Goal: Information Seeking & Learning: Understand process/instructions

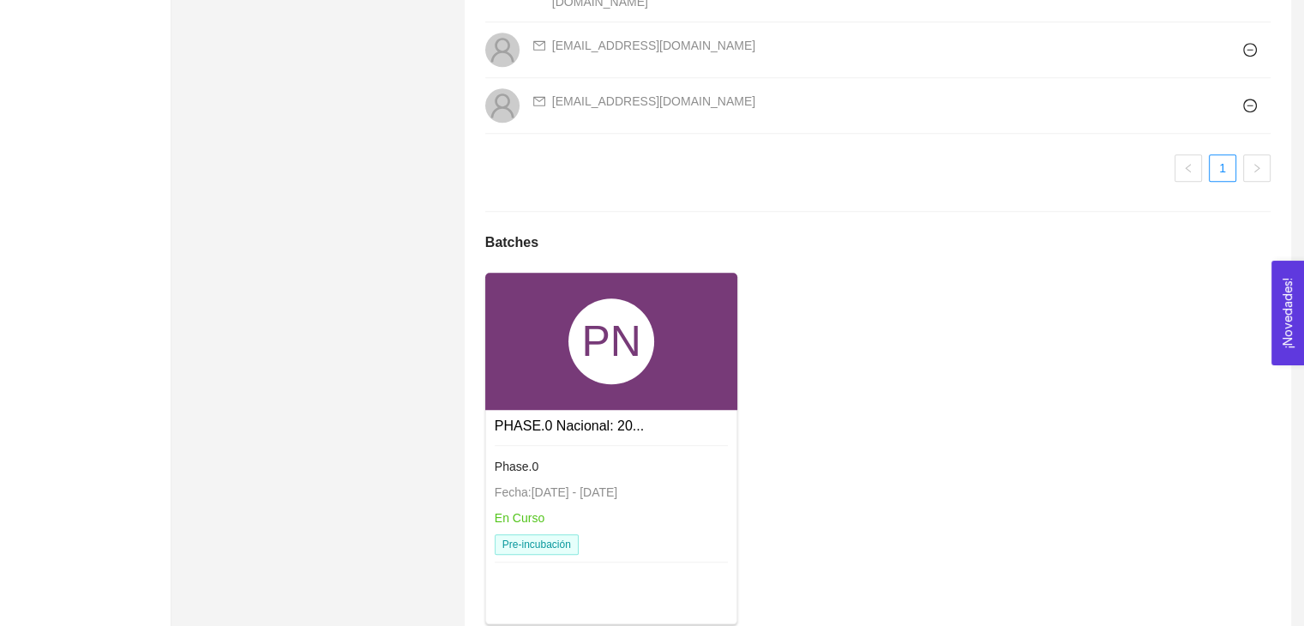
scroll to position [1657, 0]
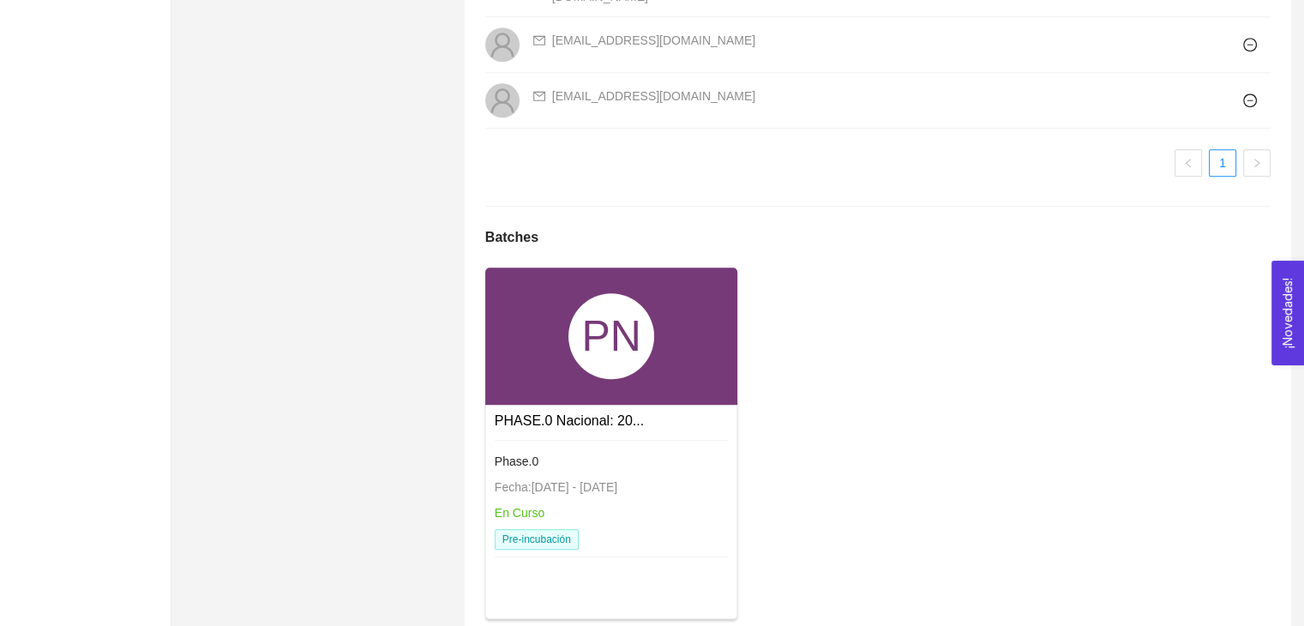
click at [621, 293] on div "PN" at bounding box center [611, 336] width 86 height 86
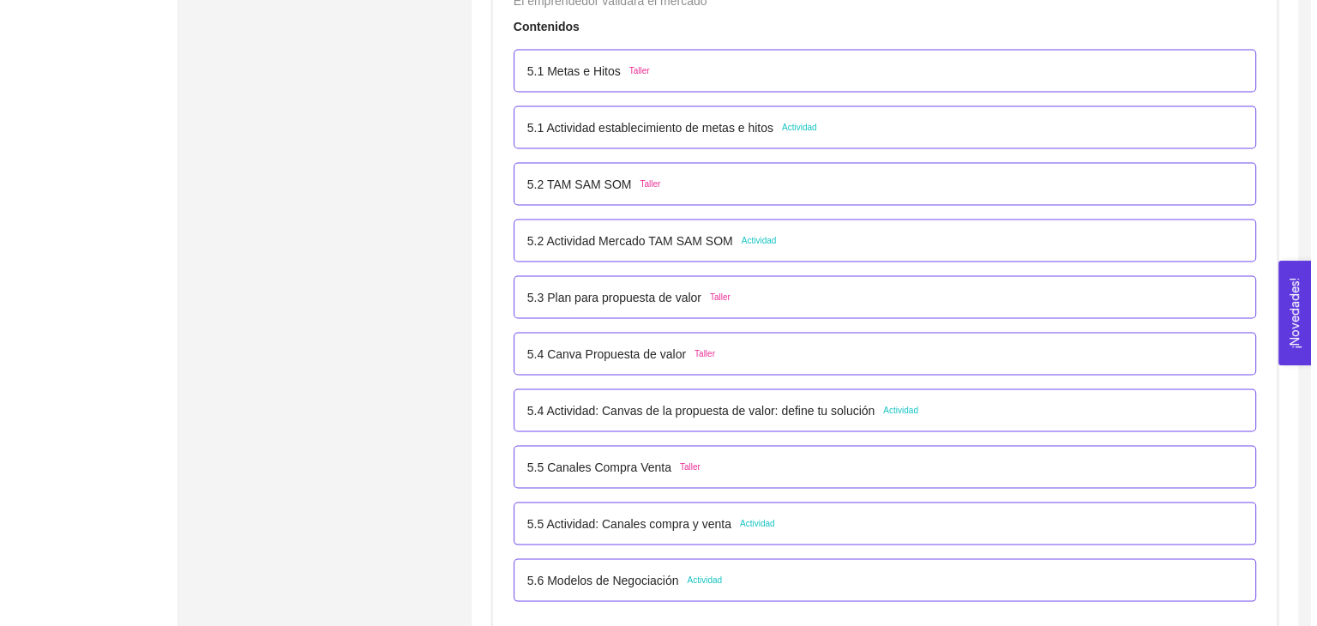
scroll to position [3257, 0]
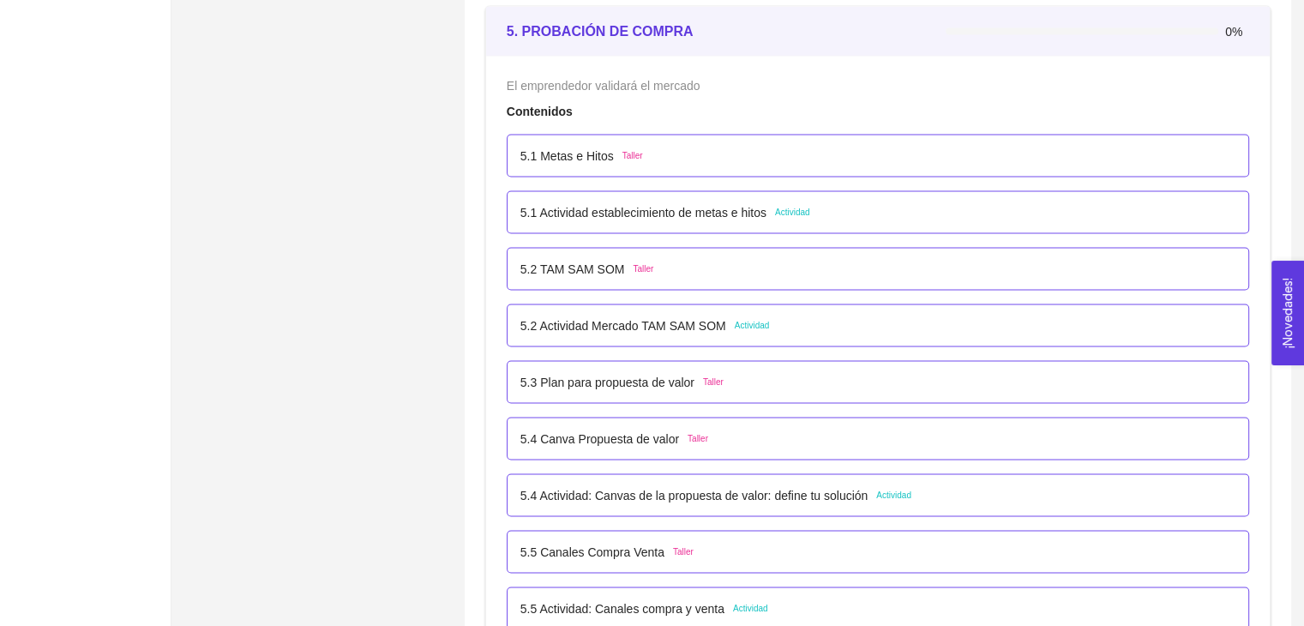
click at [845, 213] on div "5.1 Actividad establecimiento de metas e hitos Actividad" at bounding box center [877, 211] width 715 height 19
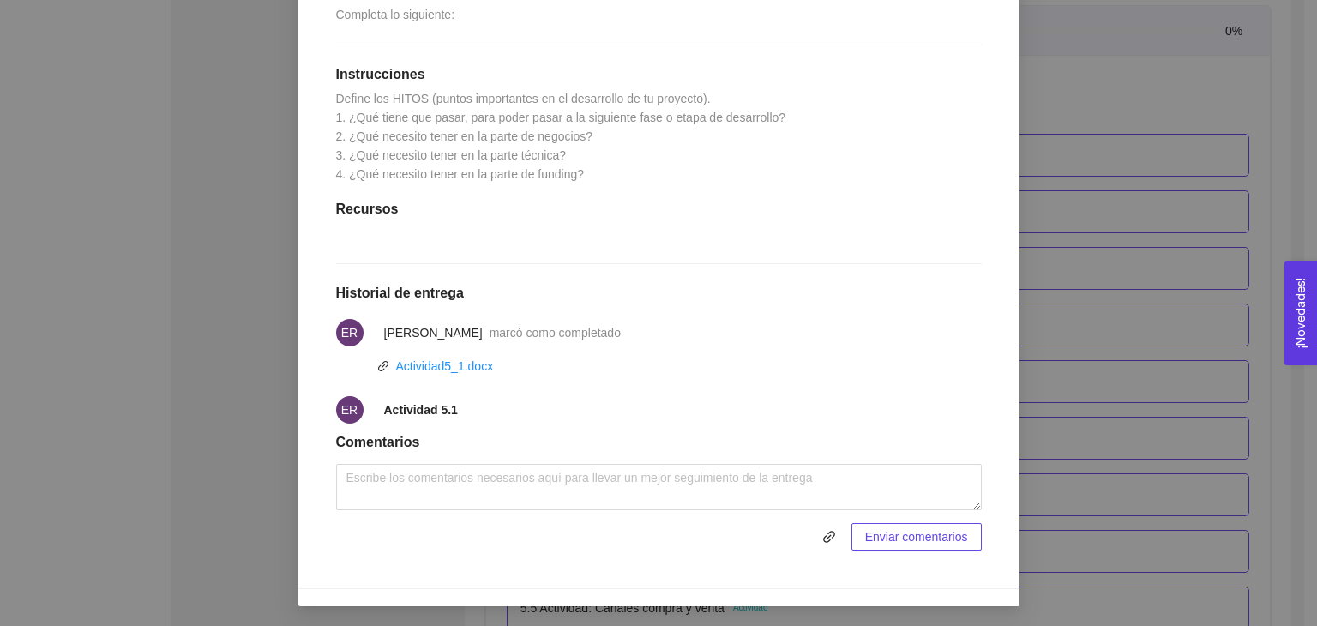
scroll to position [82, 0]
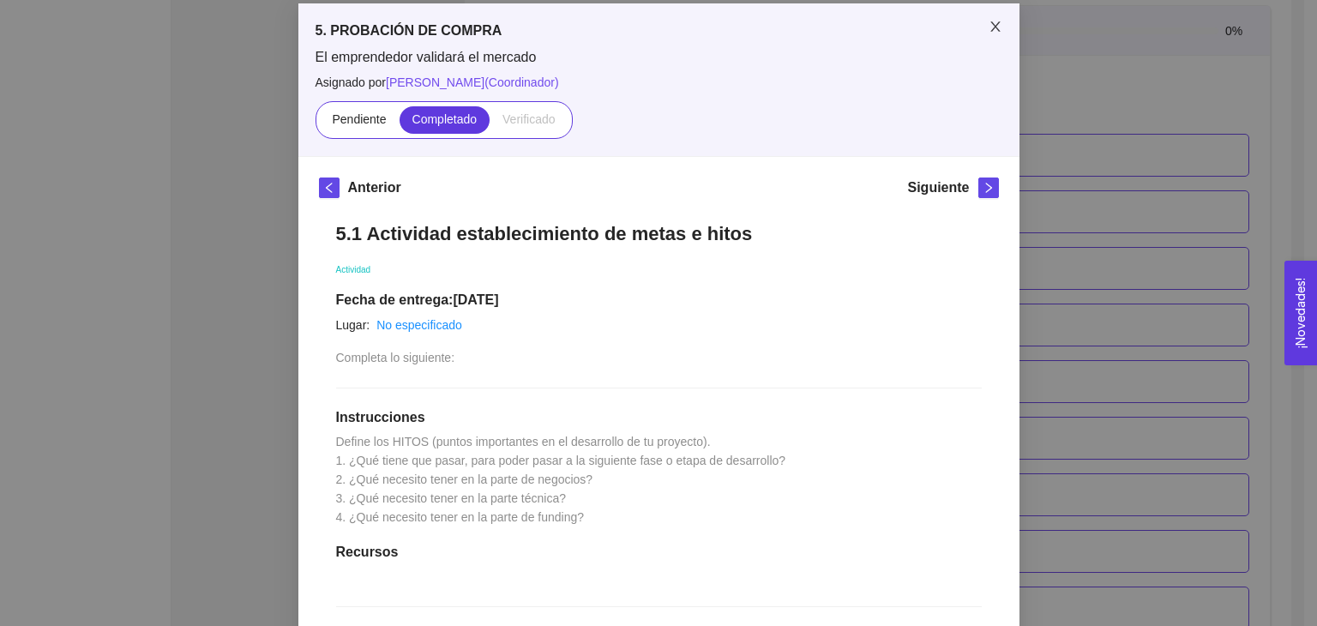
click at [993, 27] on icon "close" at bounding box center [995, 27] width 14 height 14
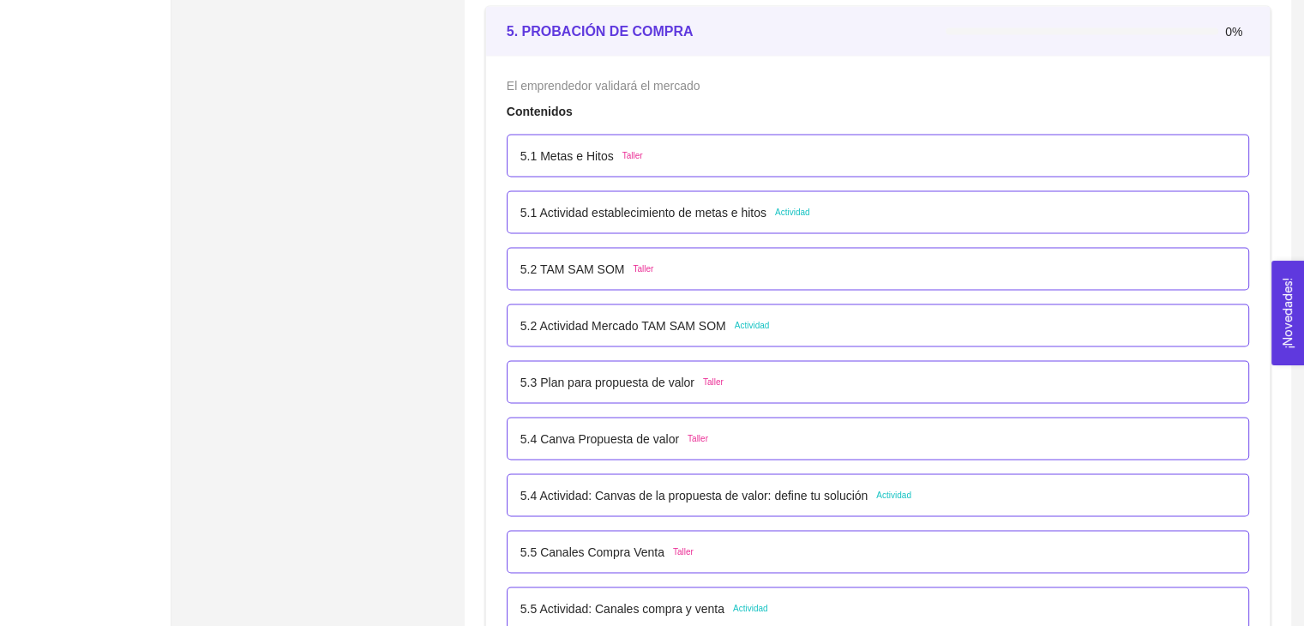
click at [785, 273] on div "5.2 [PERSON_NAME] SOM Taller" at bounding box center [877, 268] width 715 height 19
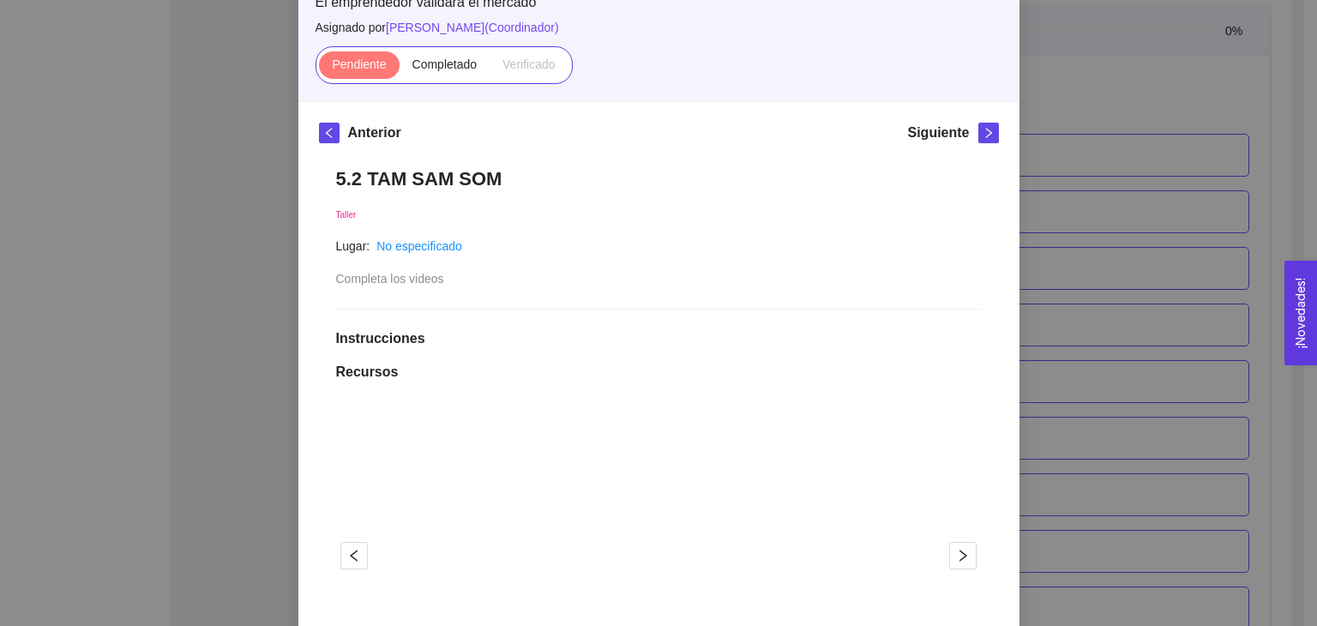
scroll to position [0, 0]
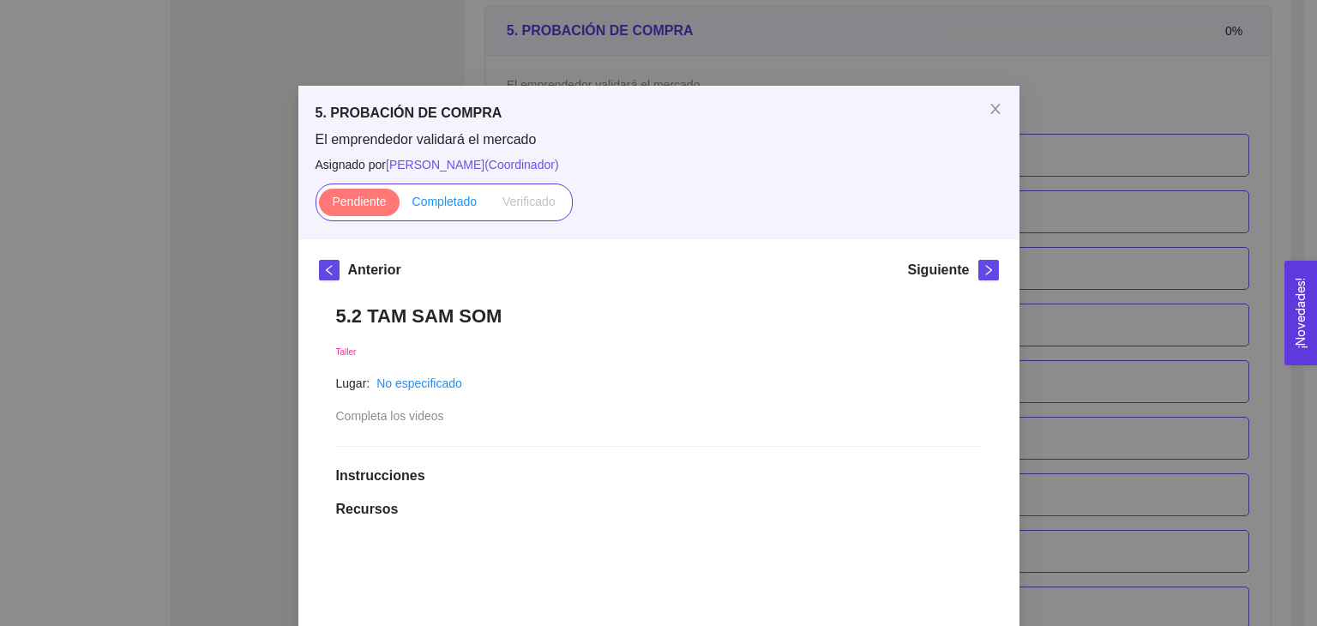
click at [448, 203] on span "Completado" at bounding box center [444, 202] width 65 height 14
click at [399, 206] on input "Completado" at bounding box center [399, 206] width 0 height 0
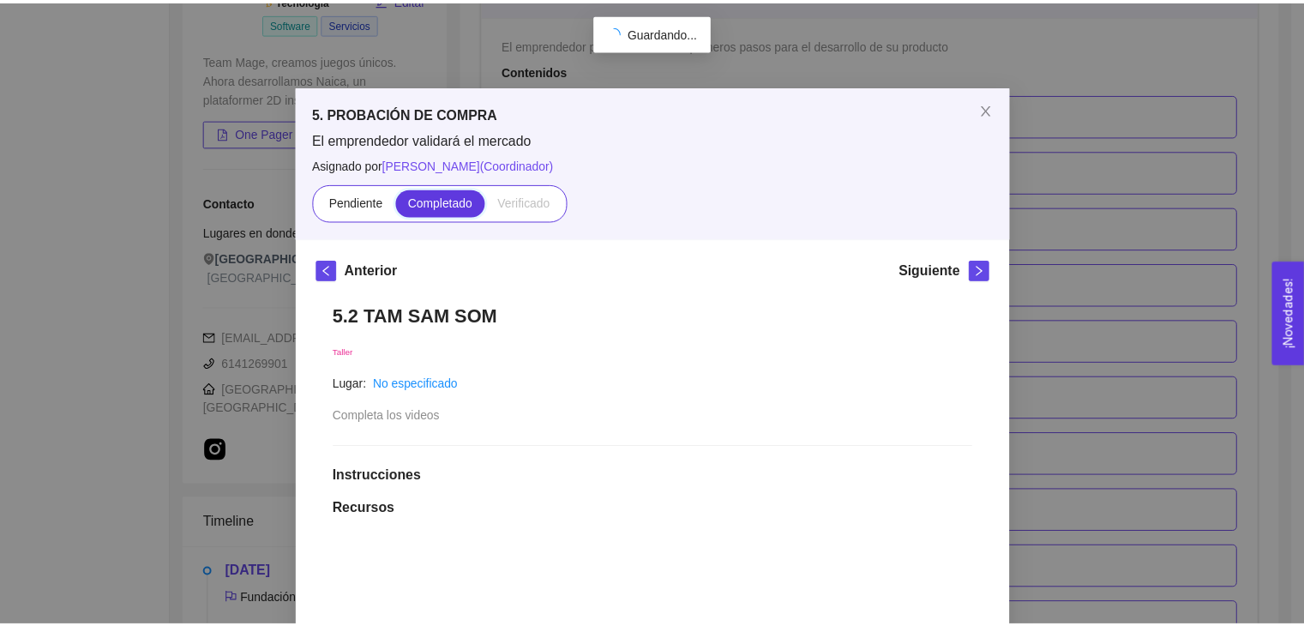
scroll to position [3257, 0]
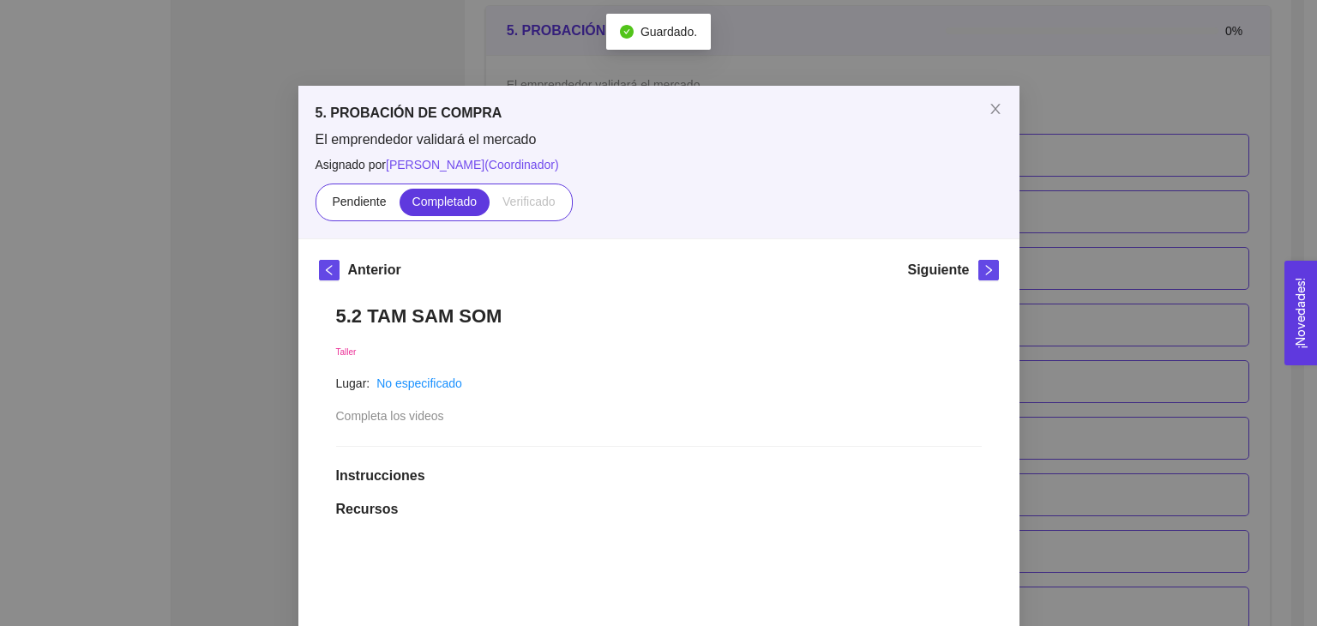
click at [1160, 372] on div "5. PROBACIÓN DE COMPRA El emprendedor validará el mercado Asignado por [PERSON_…" at bounding box center [658, 313] width 1317 height 626
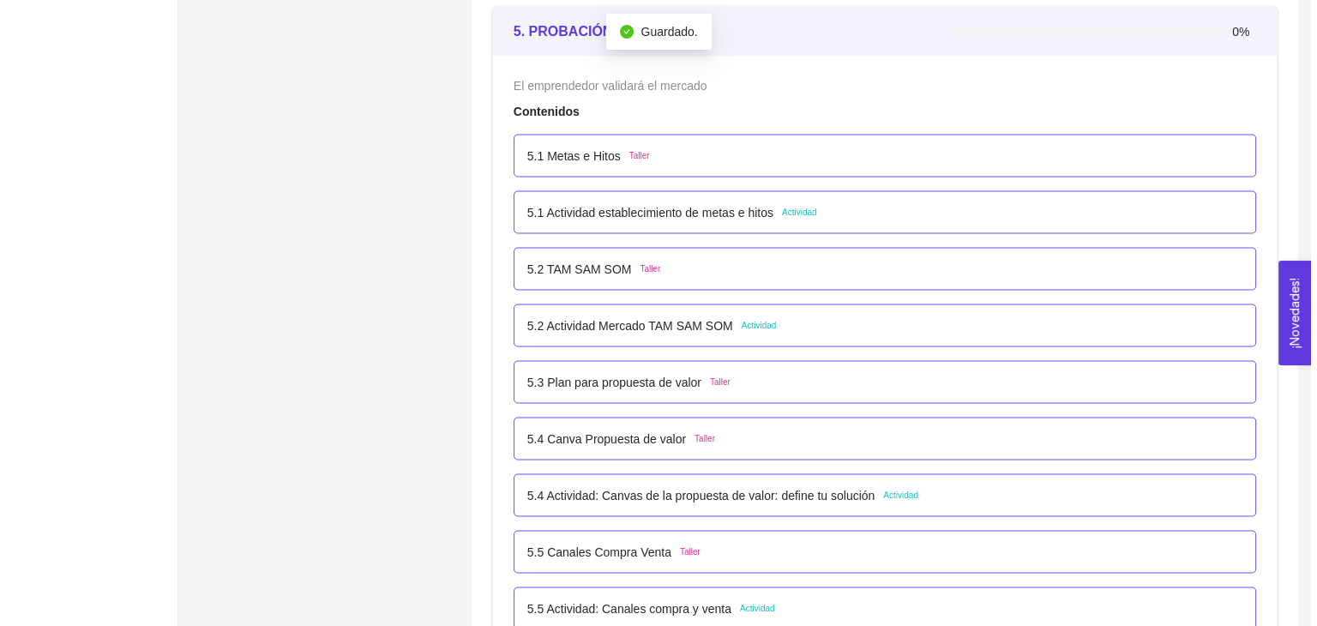
scroll to position [3429, 0]
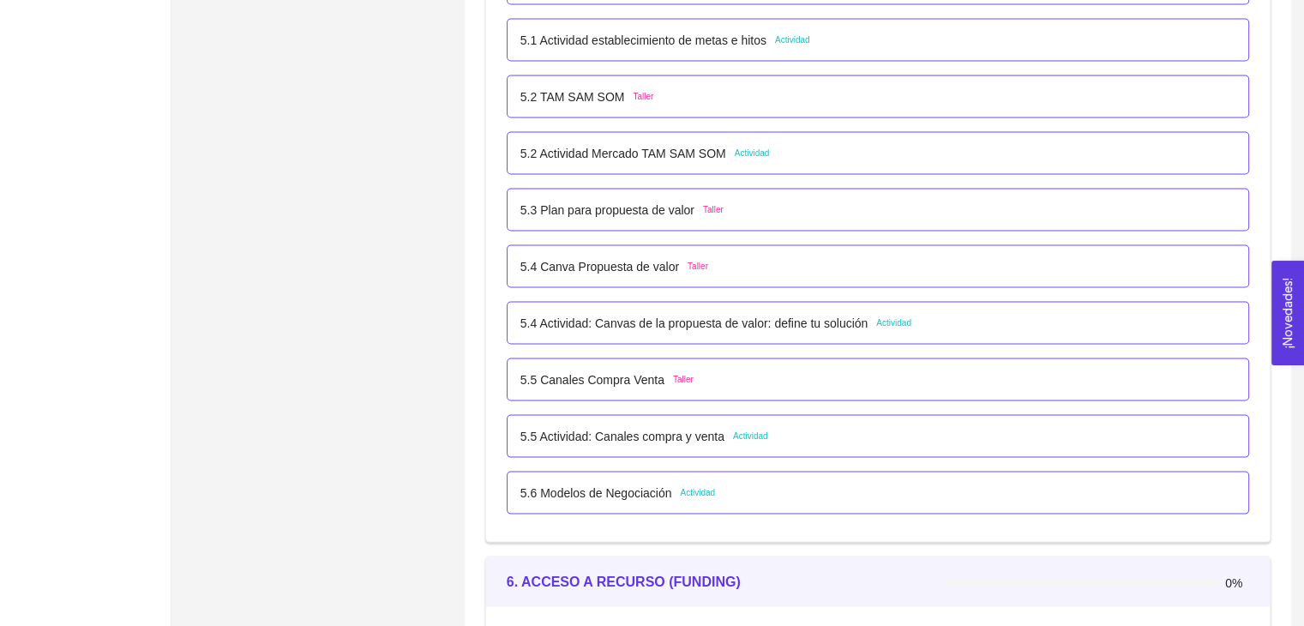
click at [789, 164] on div "5.2 Actividad [PERSON_NAME] SOM Actividad" at bounding box center [878, 153] width 742 height 43
click at [782, 148] on div "5.2 Actividad [PERSON_NAME] SOM Actividad" at bounding box center [877, 153] width 715 height 19
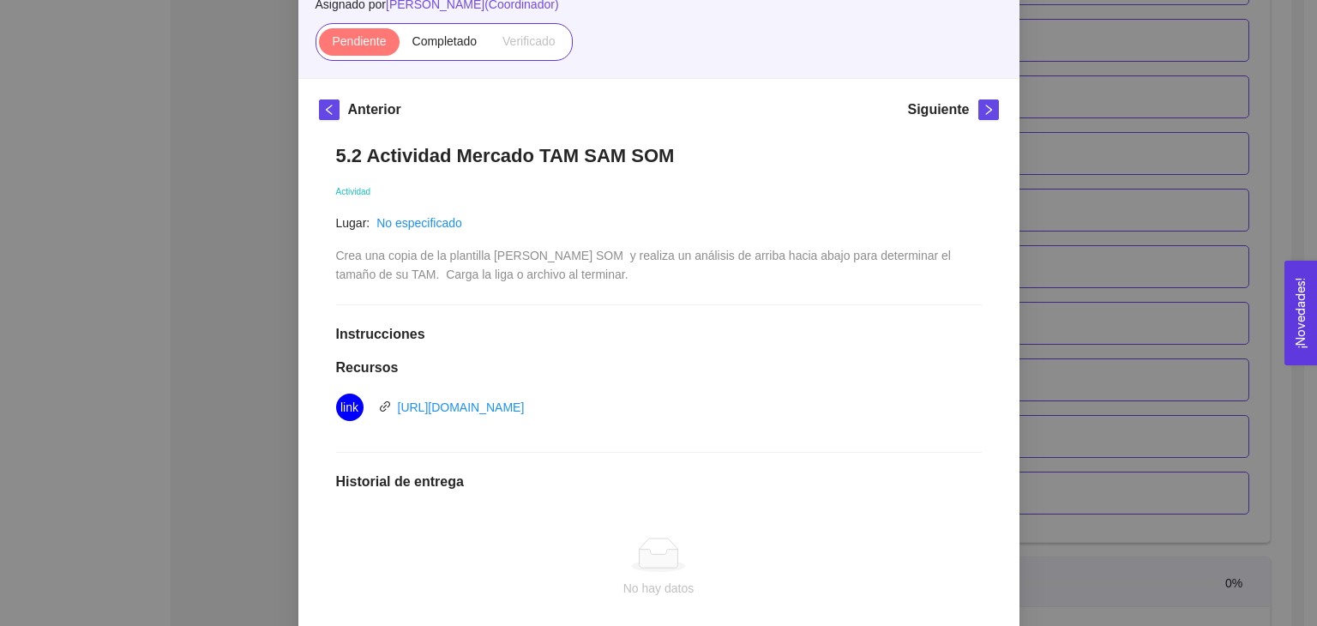
scroll to position [171, 0]
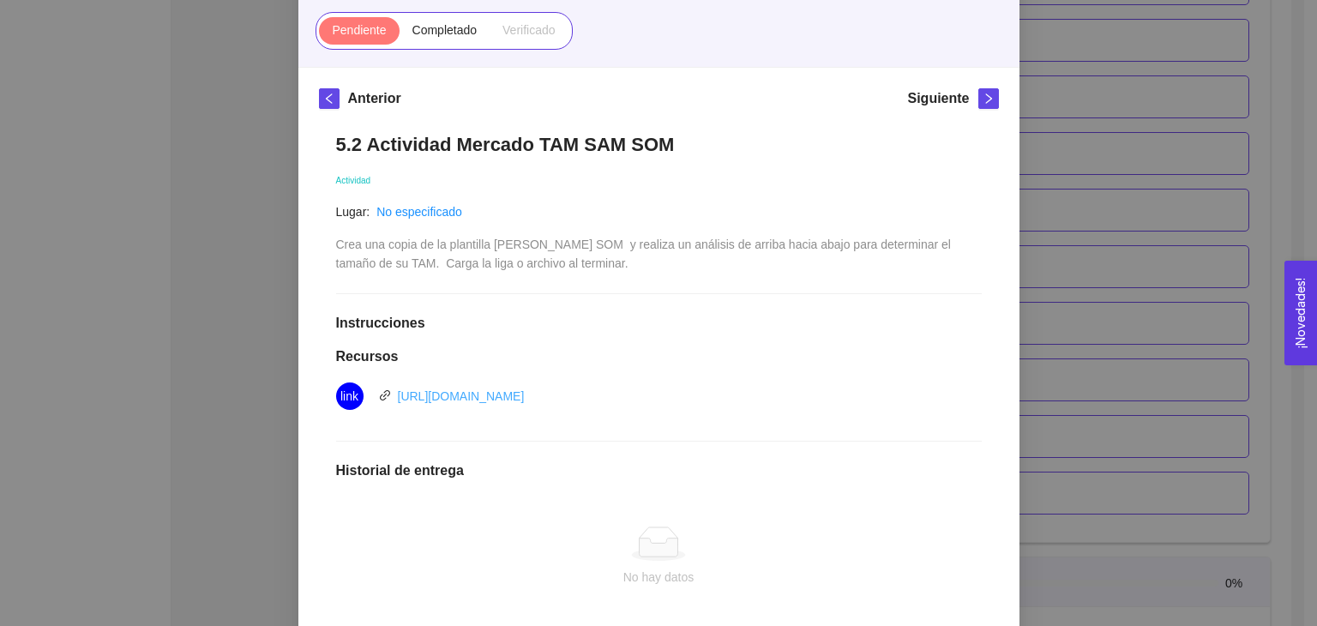
click at [518, 389] on link "[URL][DOMAIN_NAME]" at bounding box center [461, 396] width 127 height 14
